Goal: Task Accomplishment & Management: Complete application form

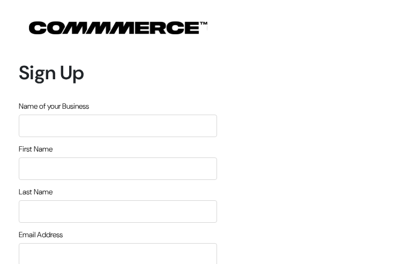
type input "EpCicQWHAHsnMa"
type input "cTAxhpUDeyYJm"
type input "MdXRsjmYr"
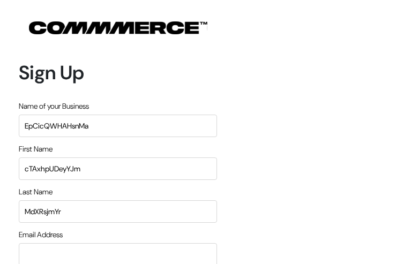
type input "[EMAIL_ADDRESS][DOMAIN_NAME]"
type input "8309149172"
type input "pPMLVDeRXa"
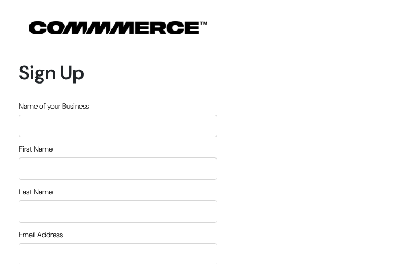
type input "KPlXqGctU"
type input "OgWtDCfvvK"
type input "VHpEjvuuERaf"
type input "[EMAIL_ADDRESS][DOMAIN_NAME]"
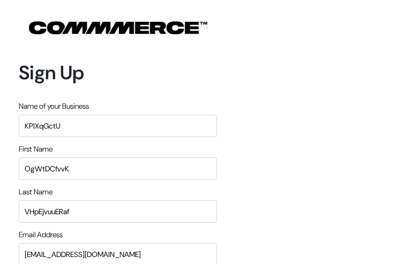
type input "7759193075"
type input "iIaNNqKGvetEv"
